Goal: Find specific page/section: Find specific page/section

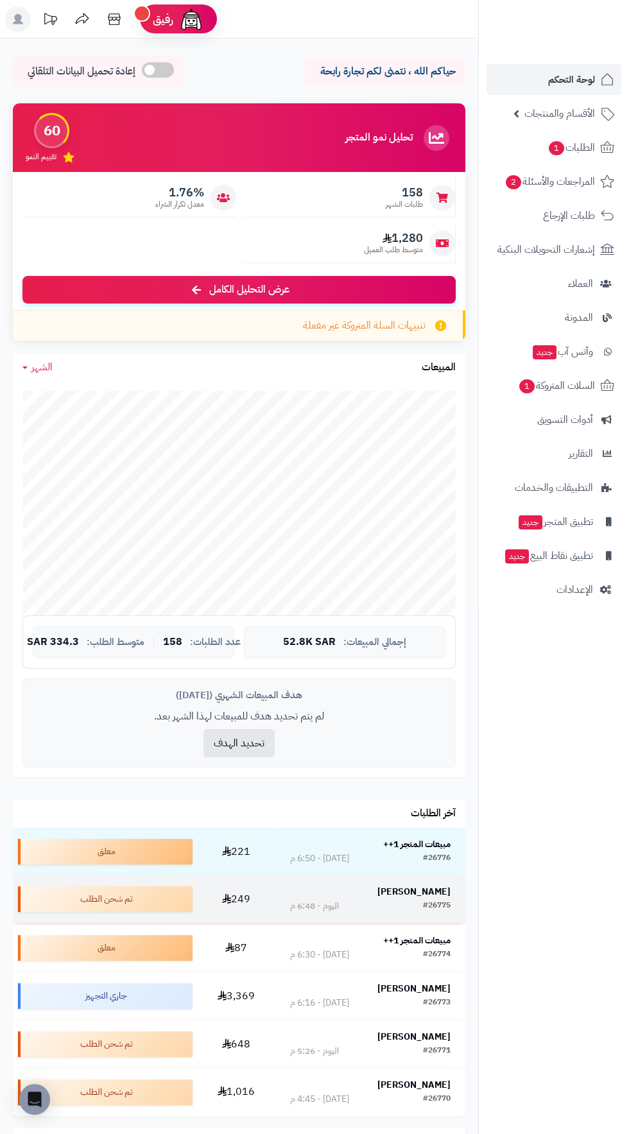
click at [445, 889] on strong "[PERSON_NAME]" at bounding box center [413, 891] width 73 height 13
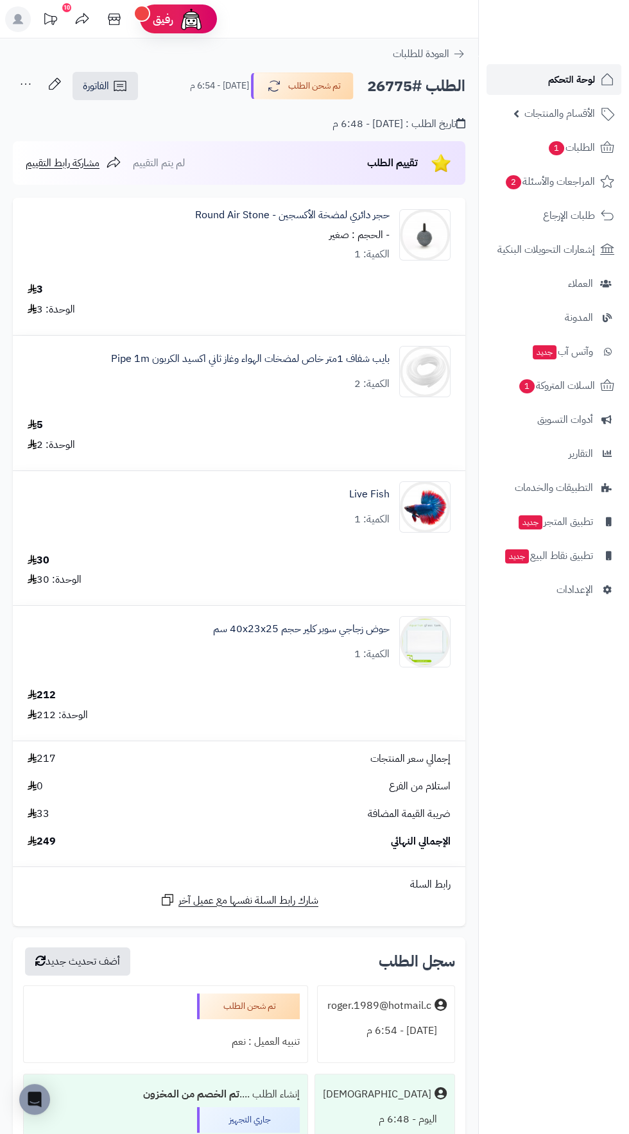
click at [593, 78] on span "لوحة التحكم" at bounding box center [571, 80] width 47 height 18
